Goal: Browse casually

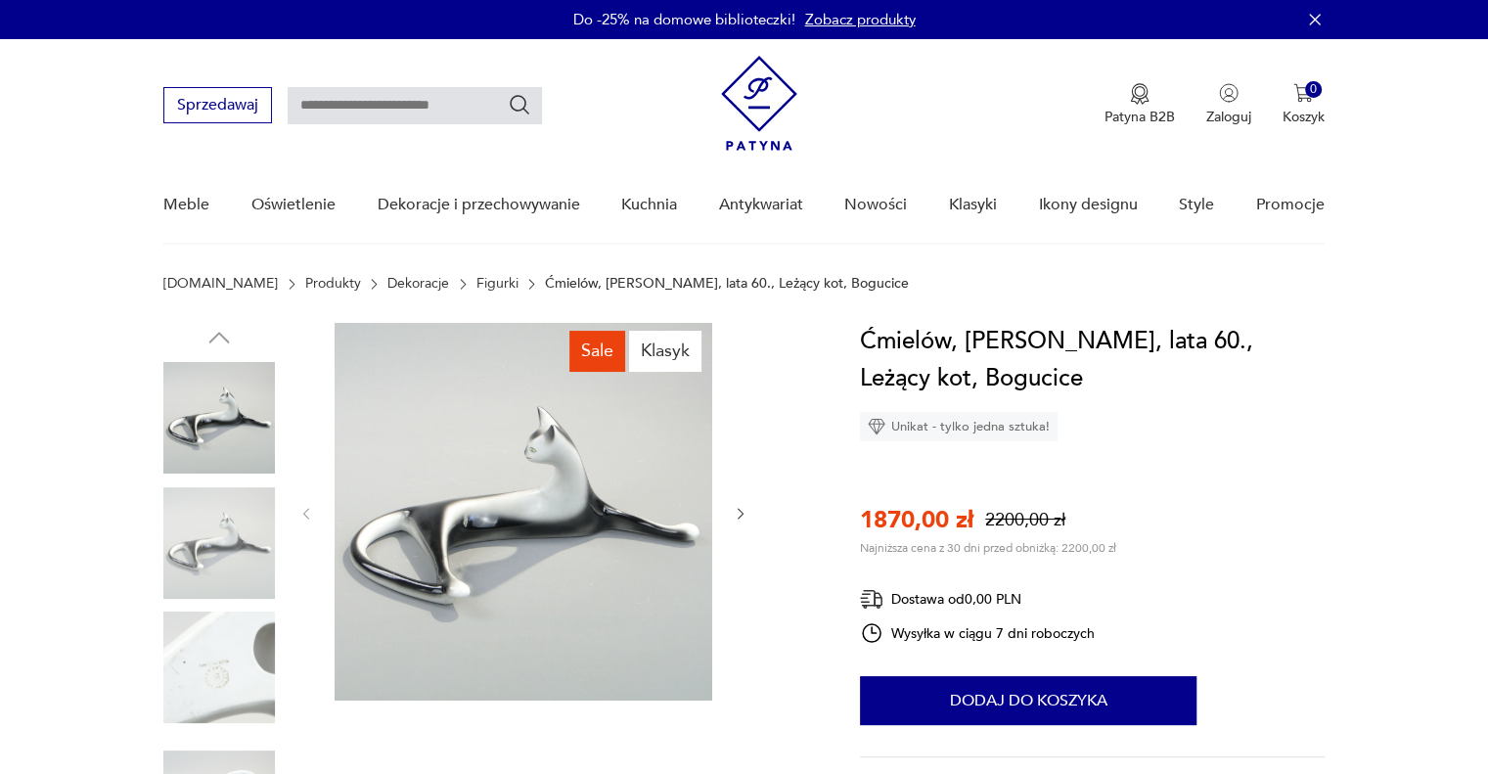
click at [224, 531] on img at bounding box center [219, 543] width 112 height 112
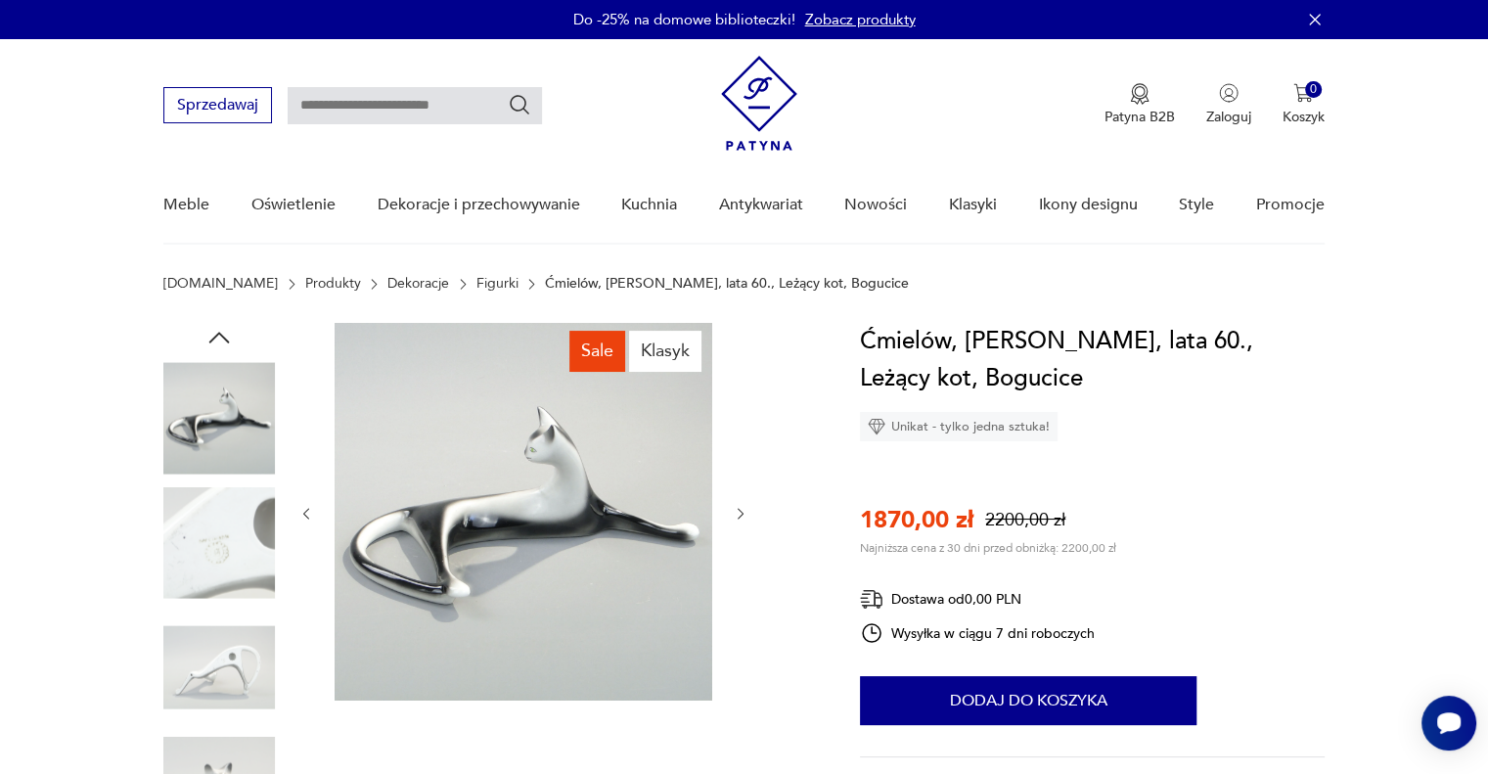
click at [533, 488] on img at bounding box center [524, 512] width 378 height 378
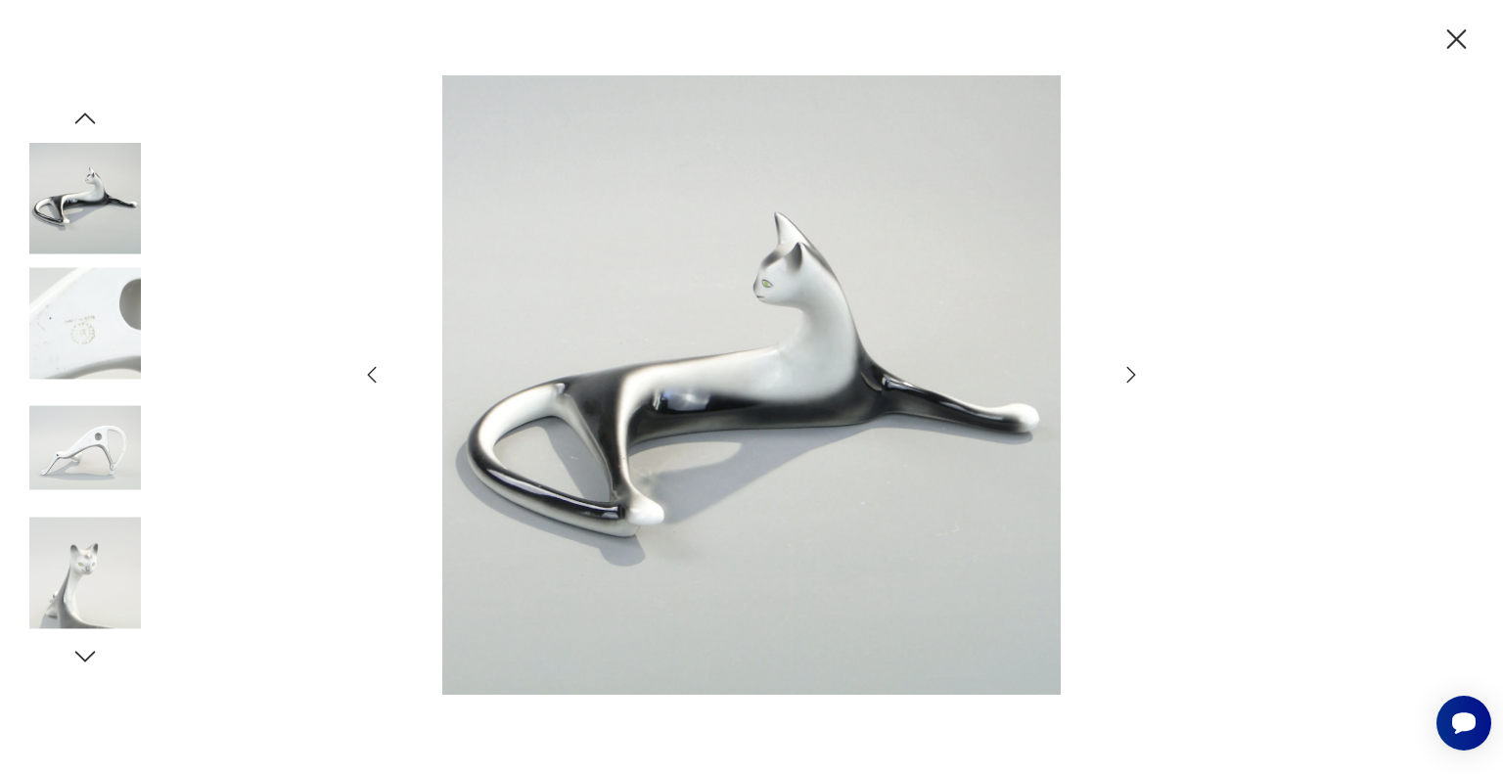
click at [1126, 375] on icon "button" at bounding box center [1130, 374] width 23 height 23
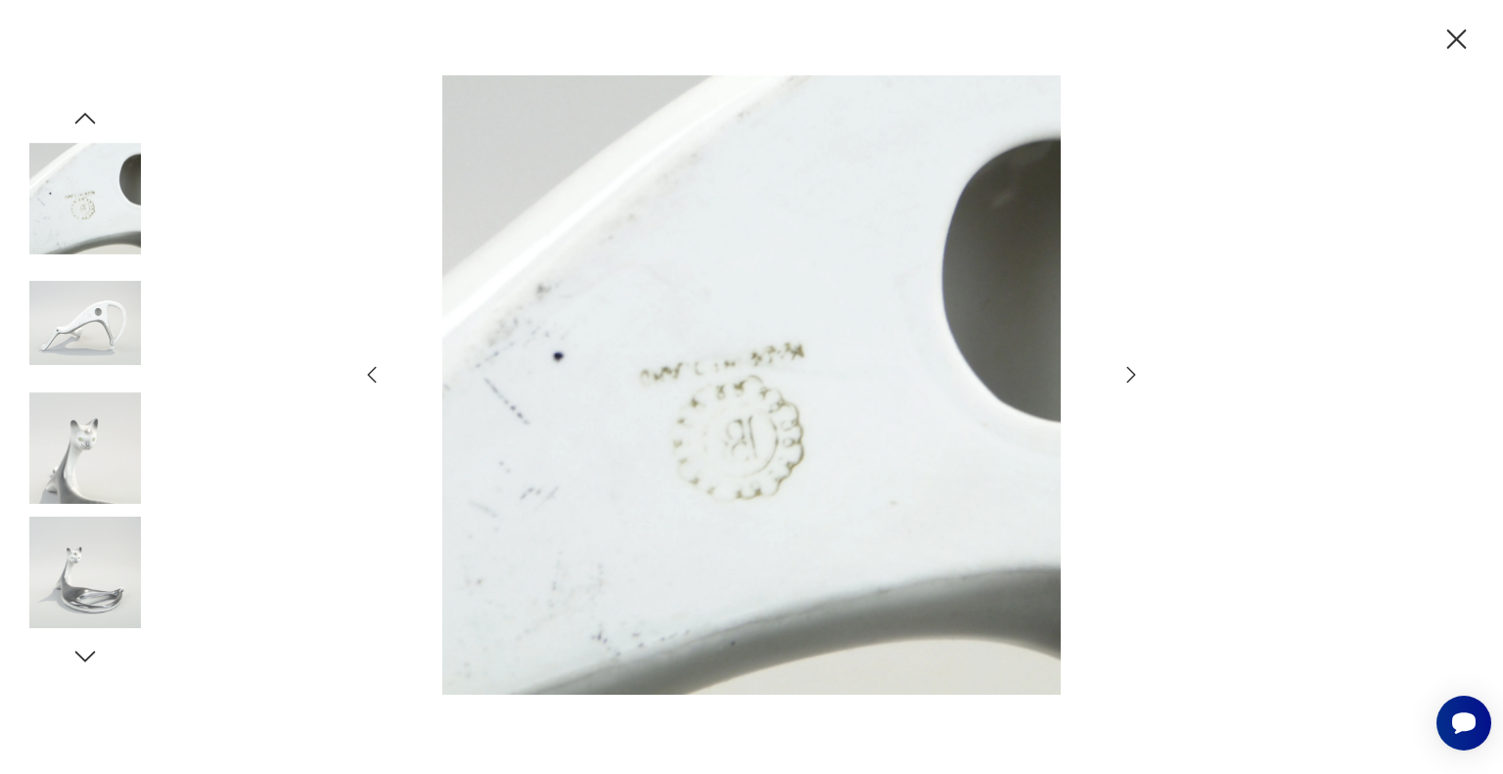
click at [1126, 375] on icon "button" at bounding box center [1130, 374] width 23 height 23
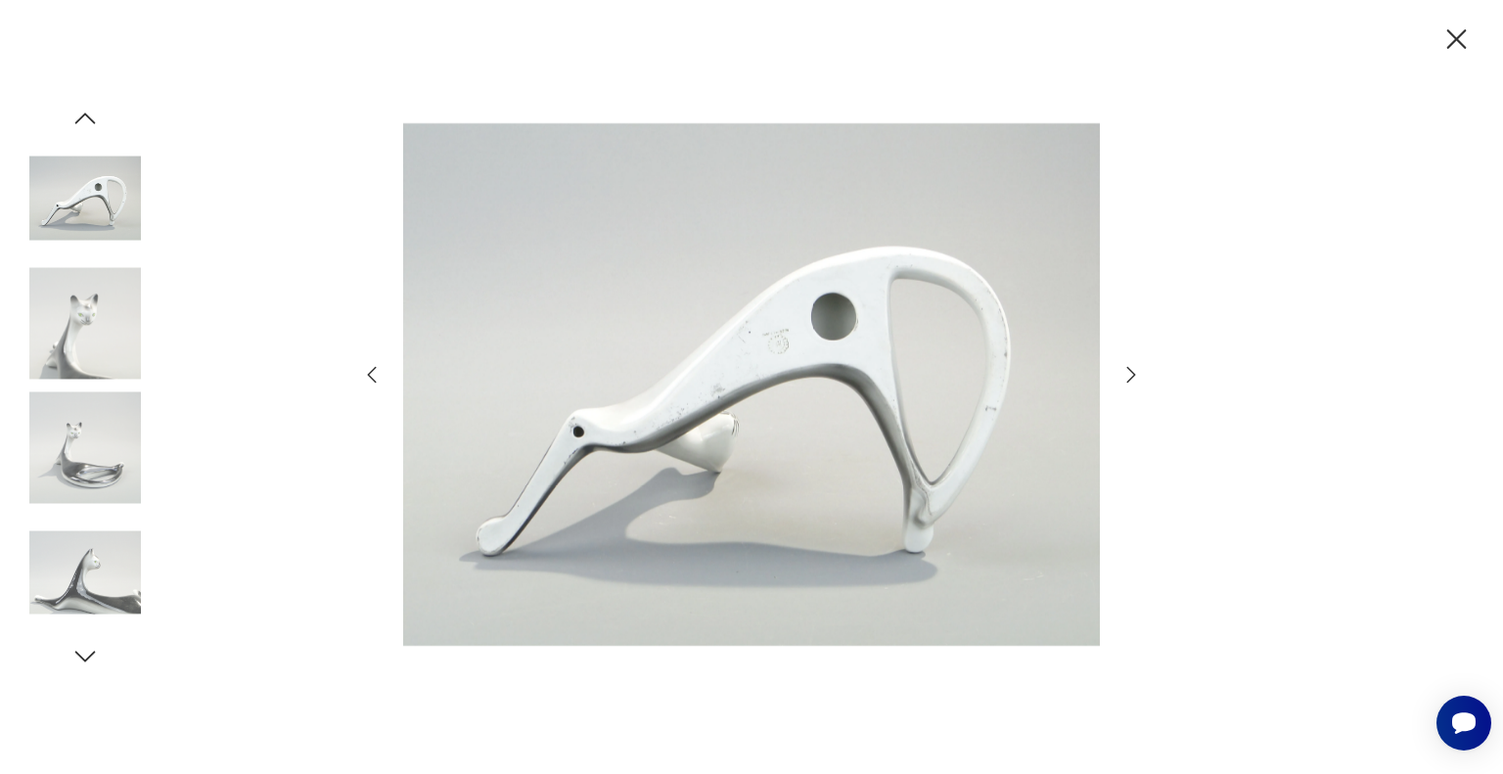
click at [1126, 375] on icon "button" at bounding box center [1130, 374] width 23 height 23
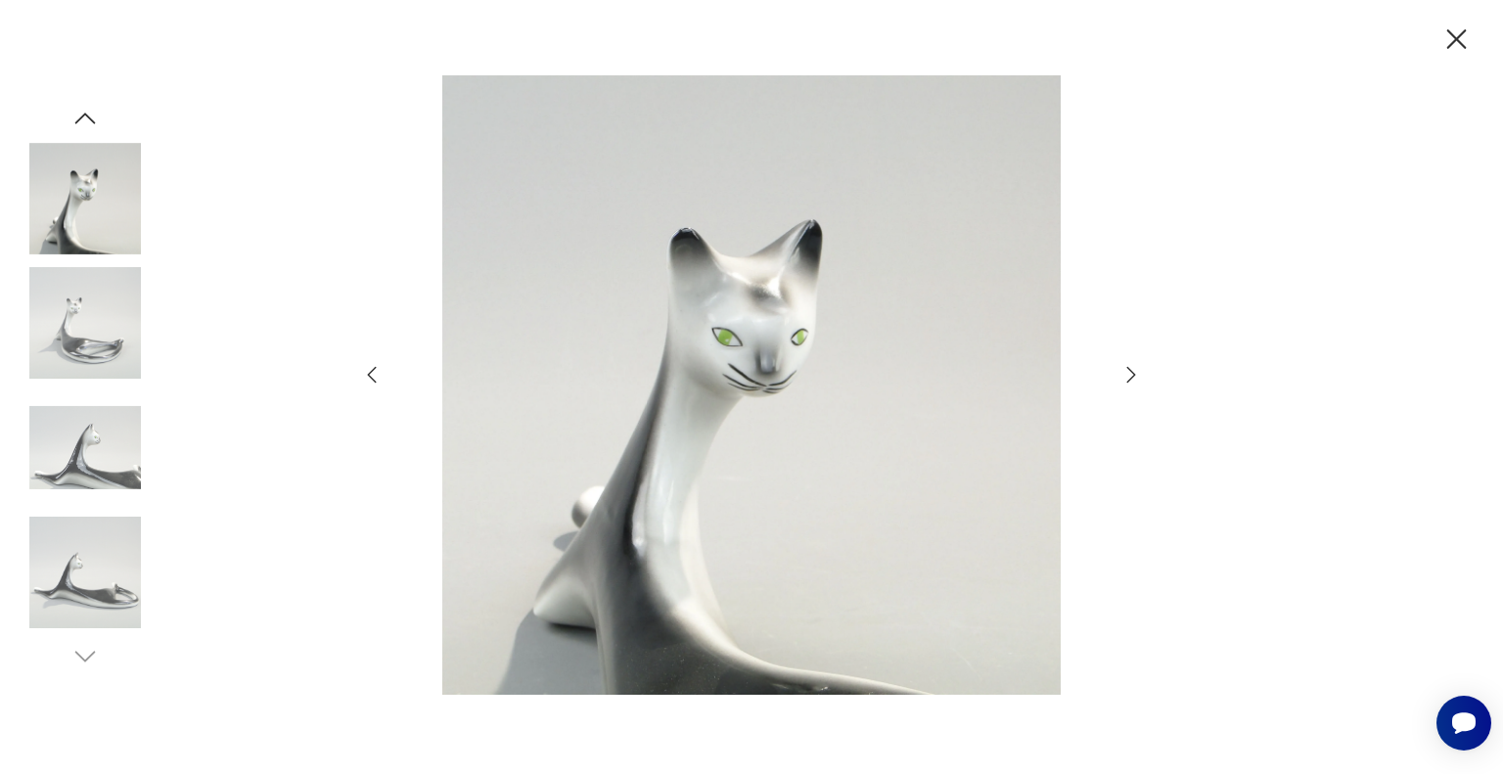
click at [1126, 375] on icon "button" at bounding box center [1130, 374] width 23 height 23
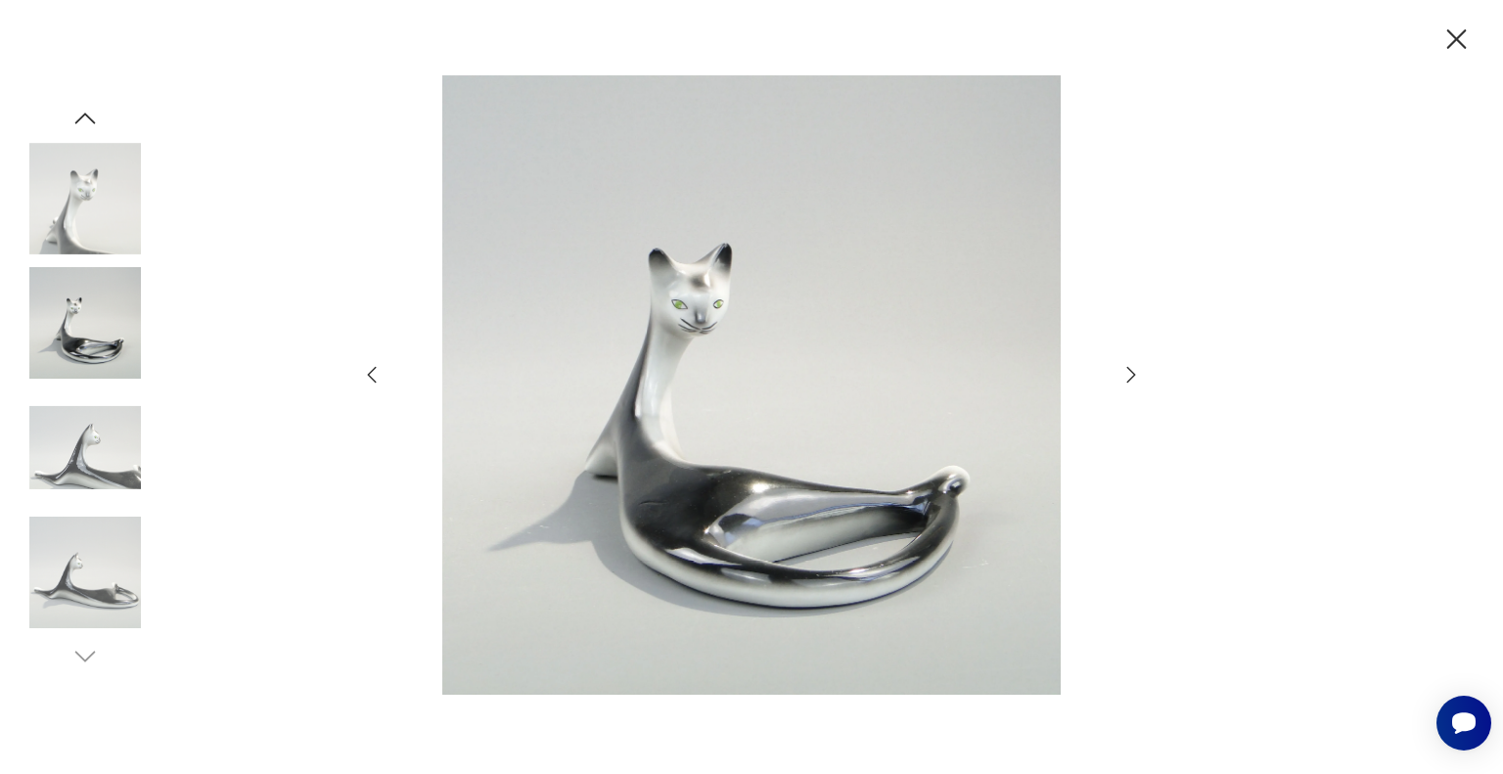
click at [1126, 375] on icon "button" at bounding box center [1130, 374] width 23 height 23
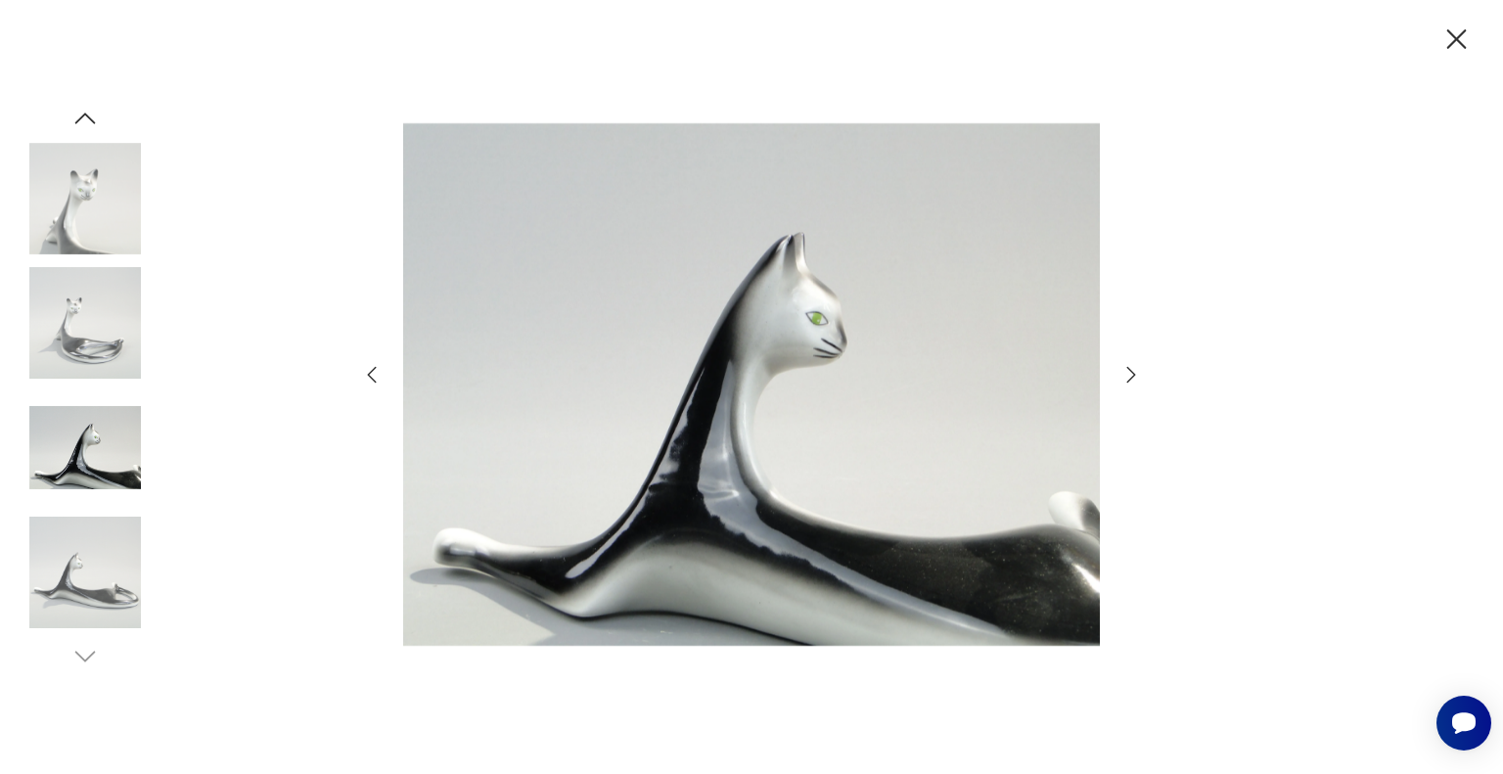
click at [1126, 375] on icon "button" at bounding box center [1130, 374] width 23 height 23
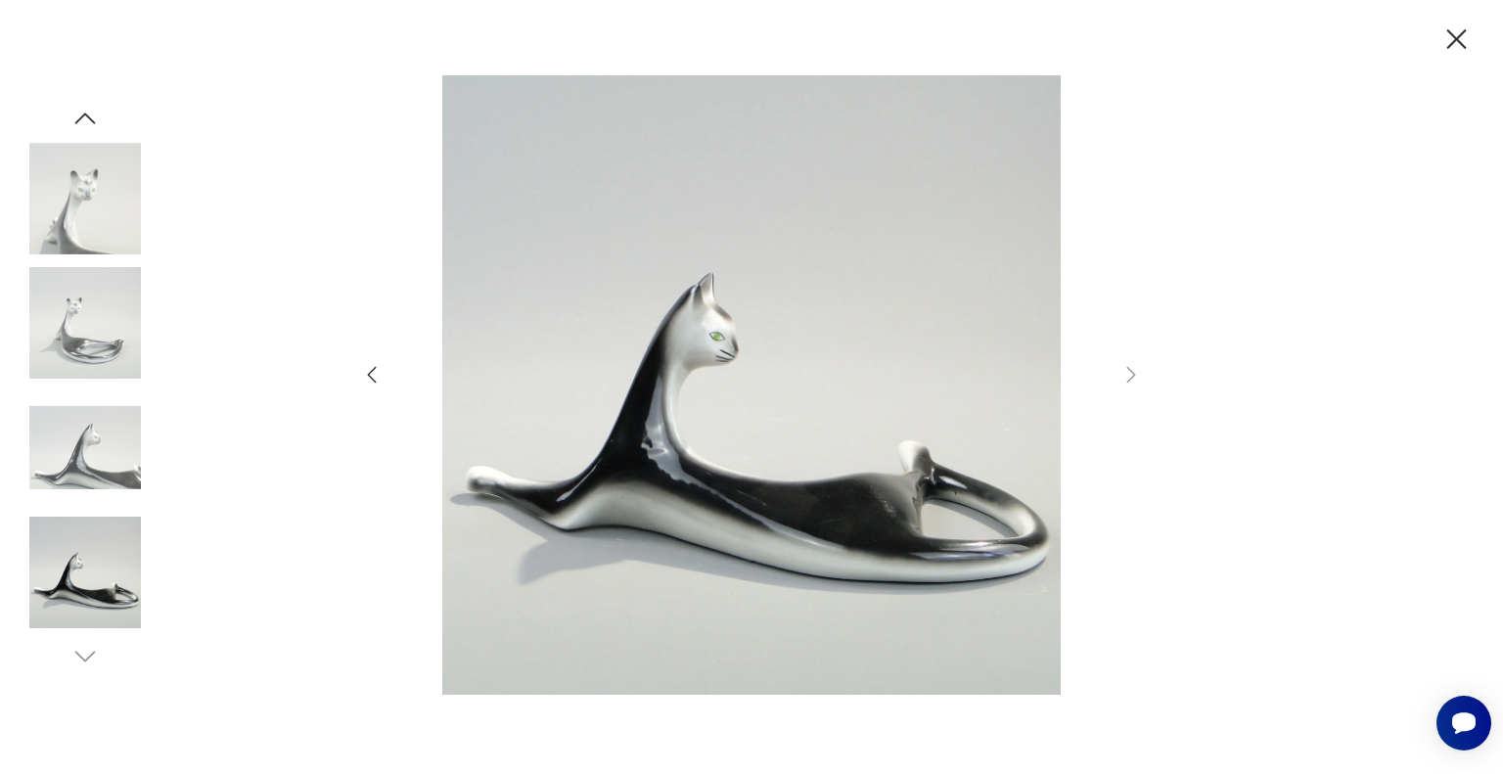
click at [1449, 33] on icon "button" at bounding box center [1457, 39] width 20 height 20
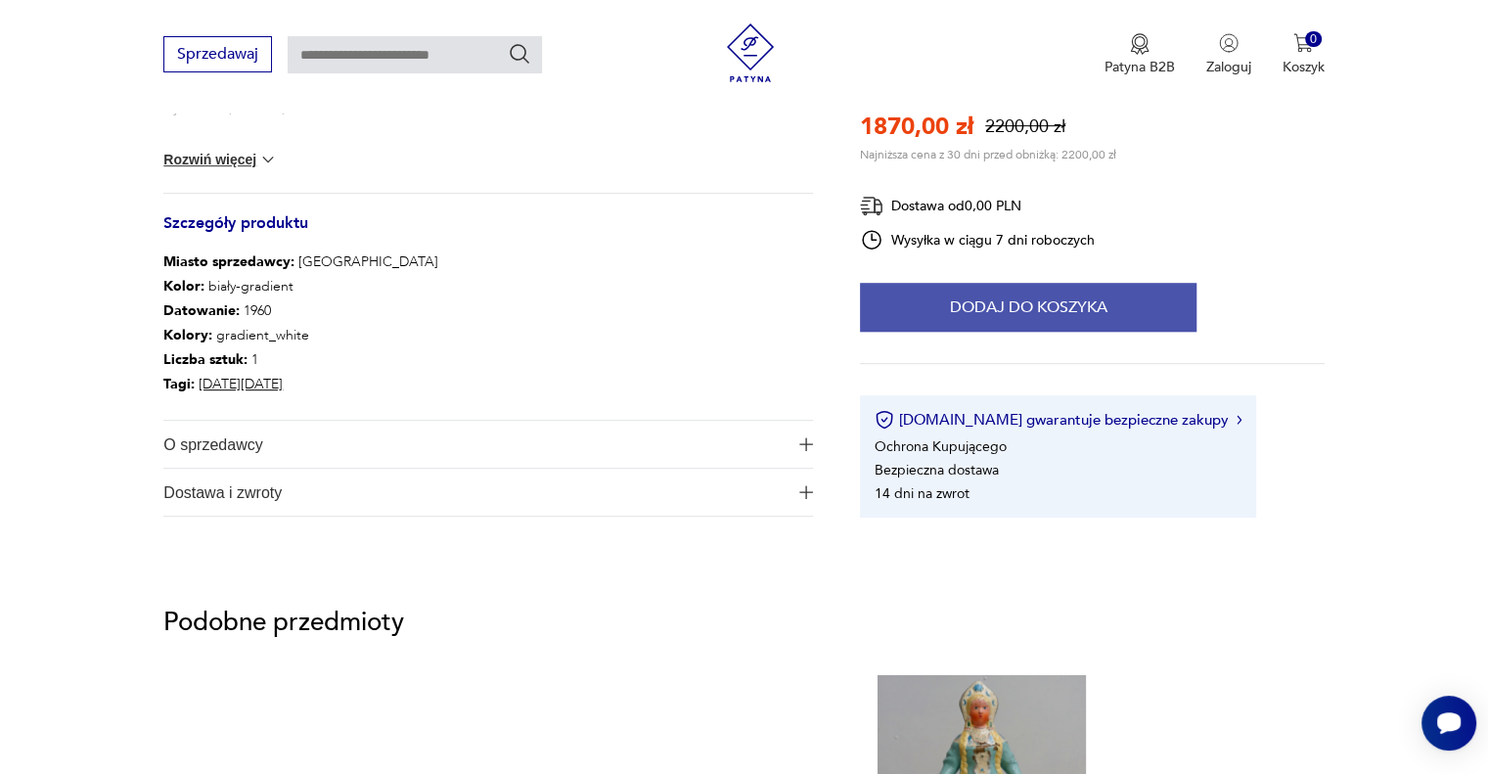
scroll to position [783, 0]
